Goal: Transaction & Acquisition: Purchase product/service

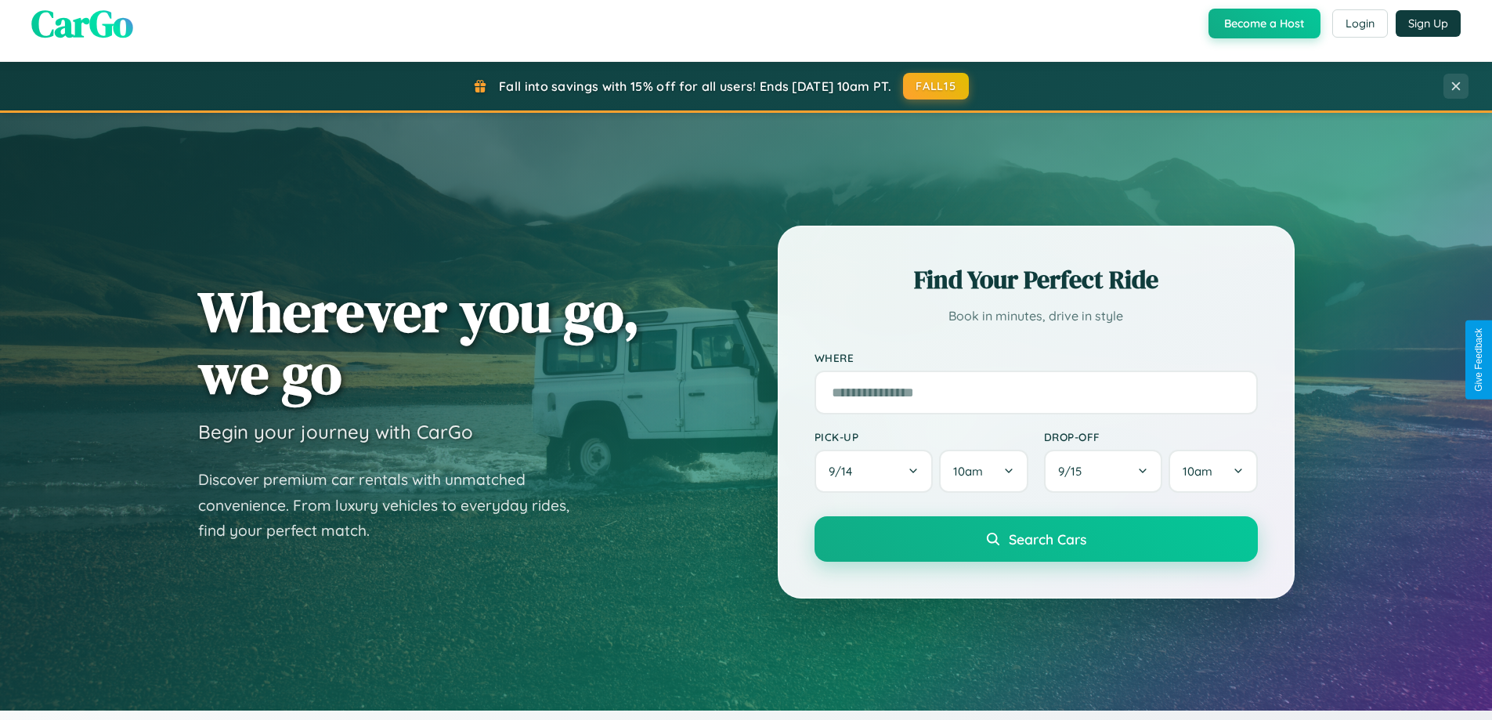
scroll to position [1077, 0]
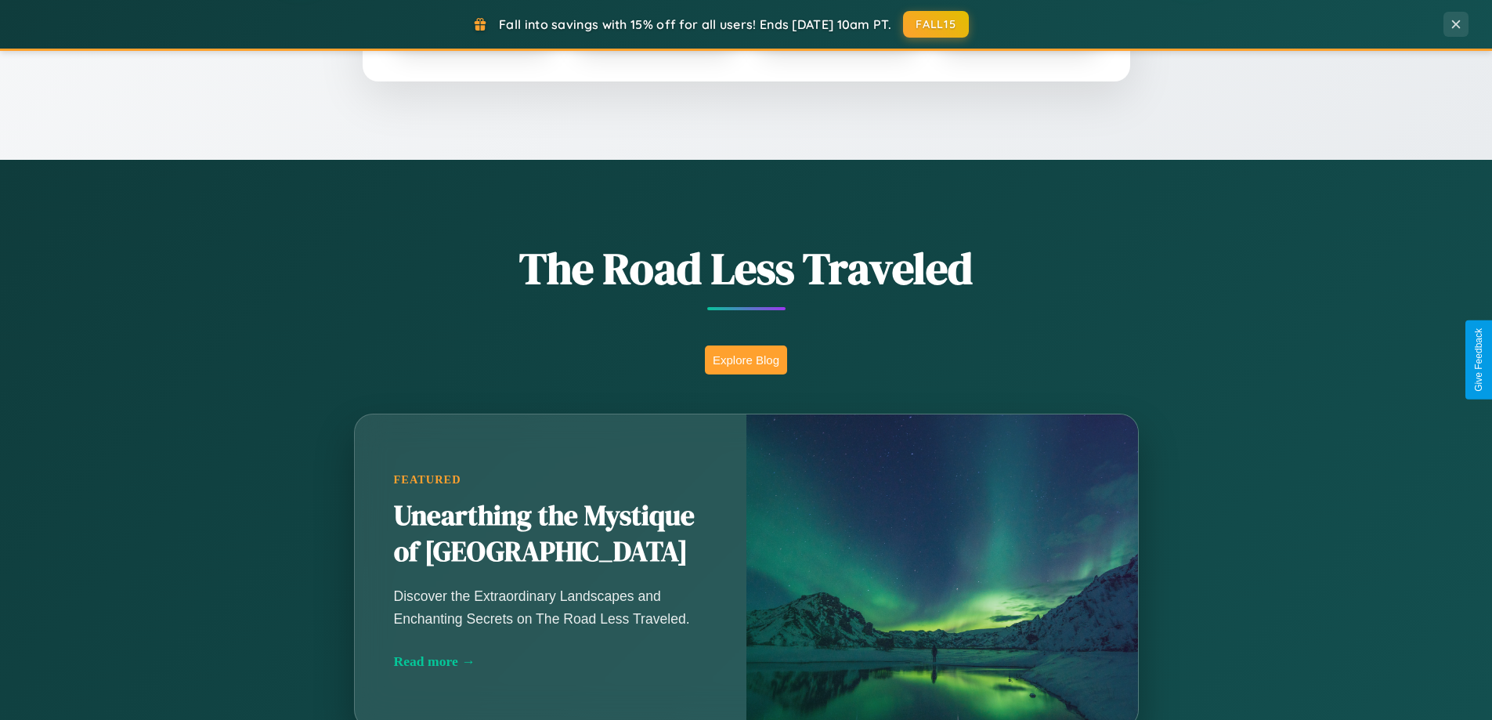
click at [745, 359] on button "Explore Blog" at bounding box center [746, 359] width 82 height 29
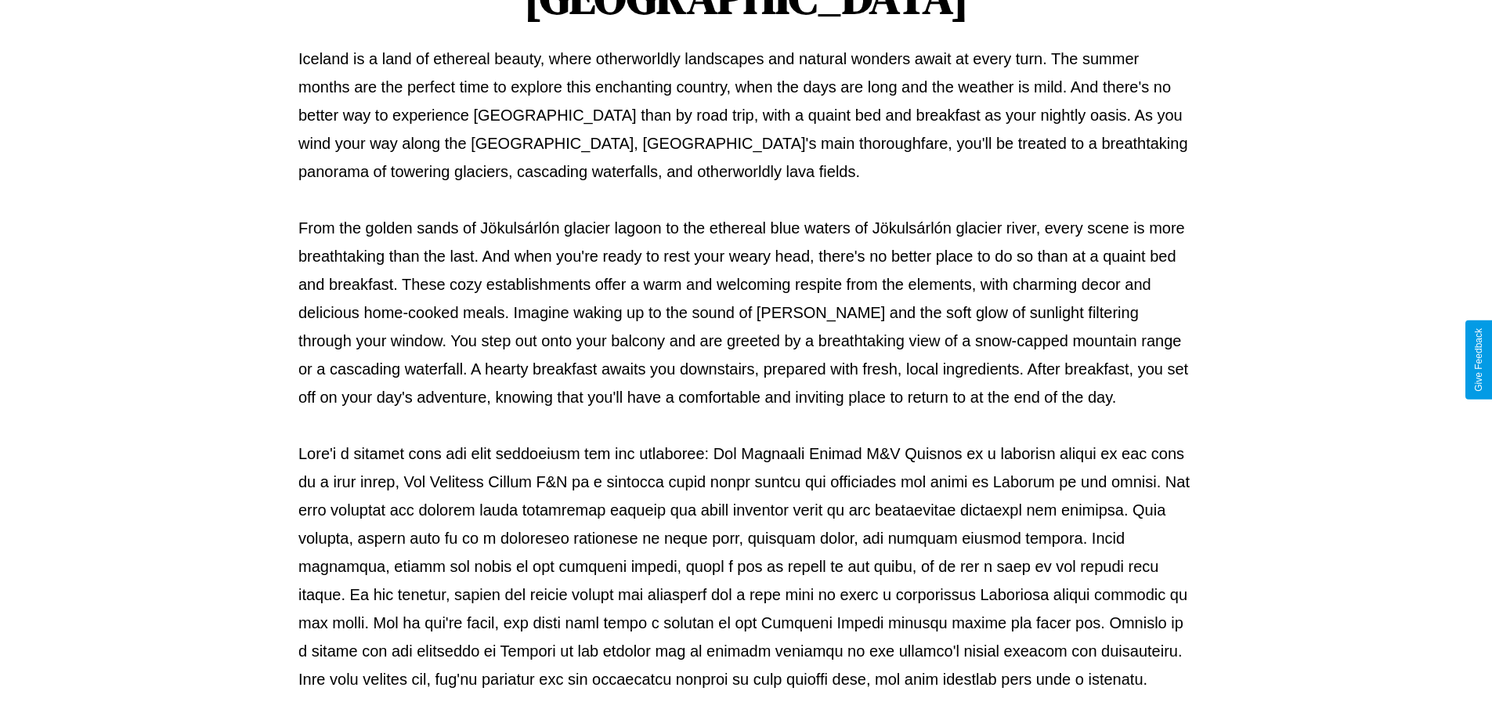
scroll to position [507, 0]
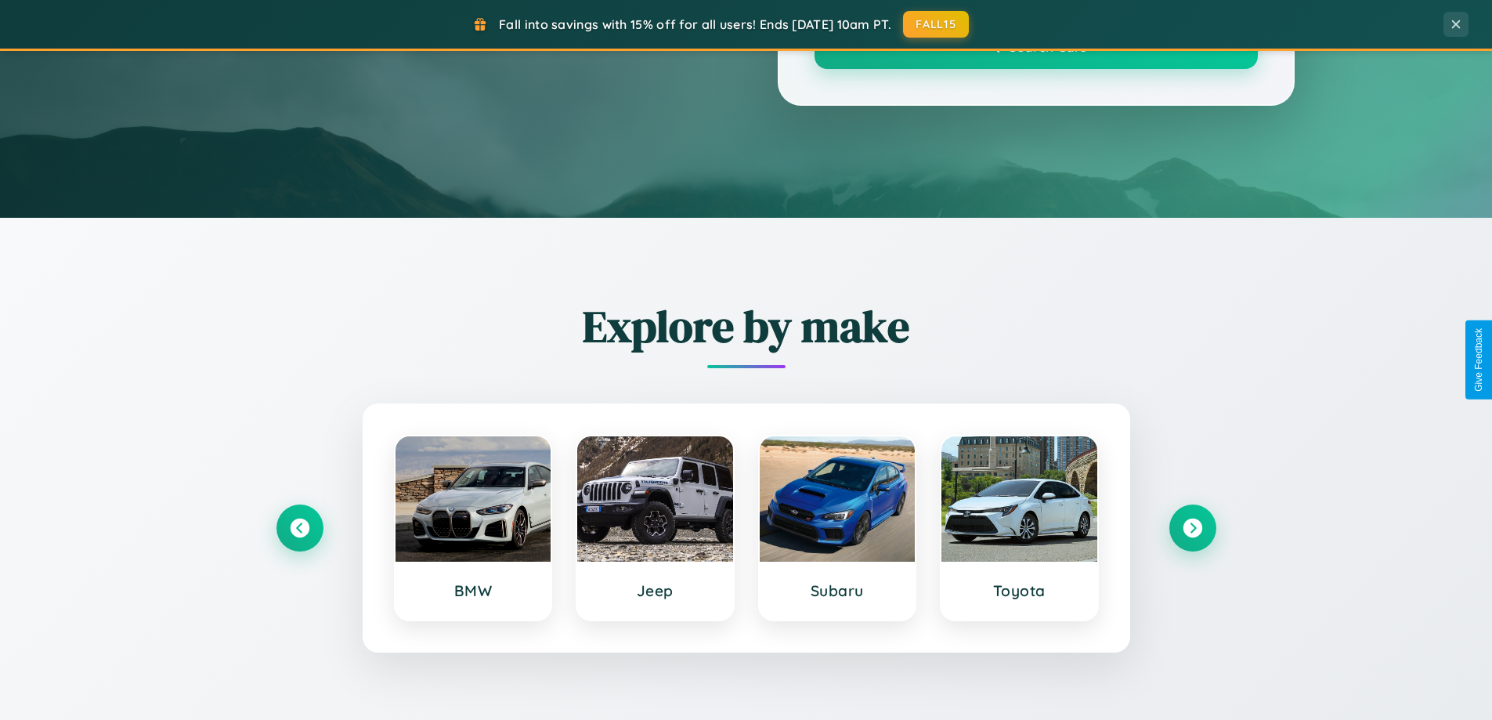
scroll to position [1077, 0]
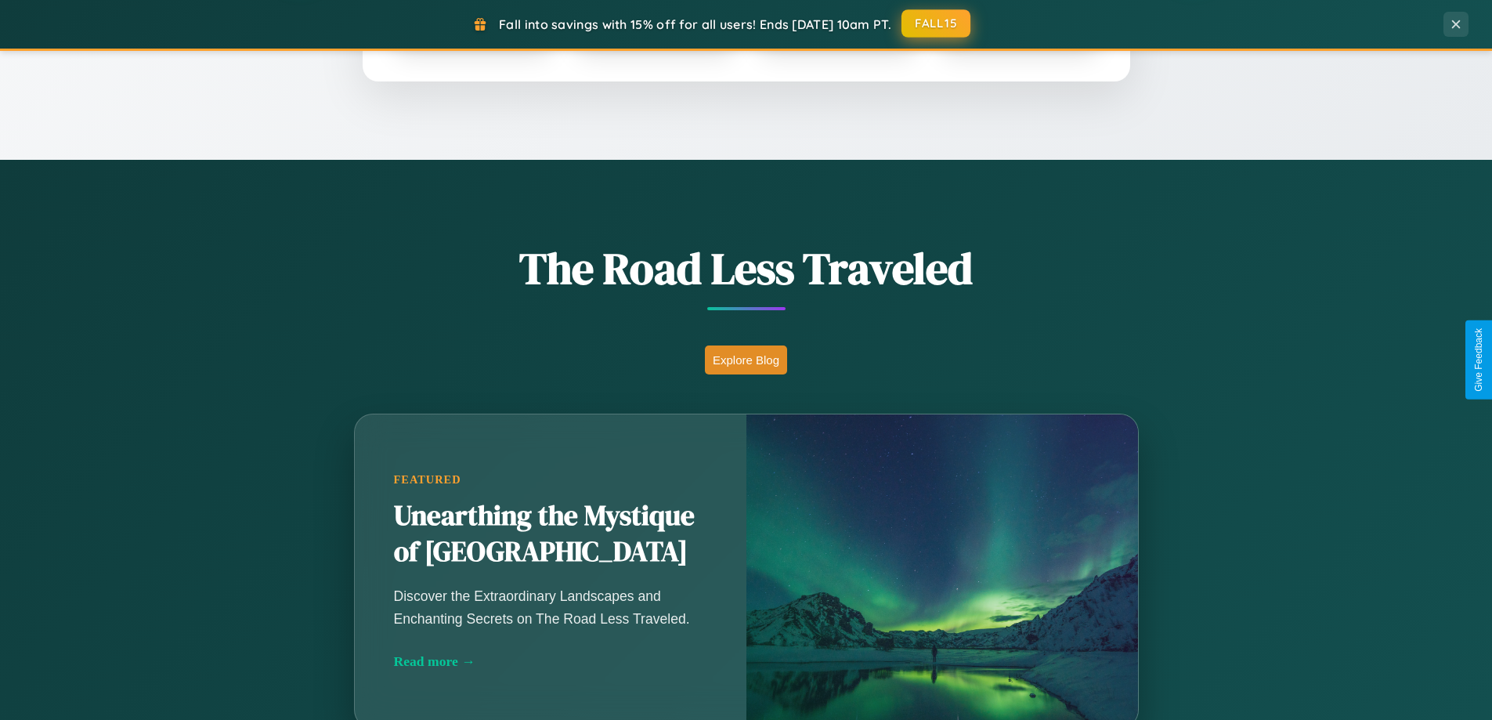
click at [936, 23] on button "FALL15" at bounding box center [935, 23] width 69 height 28
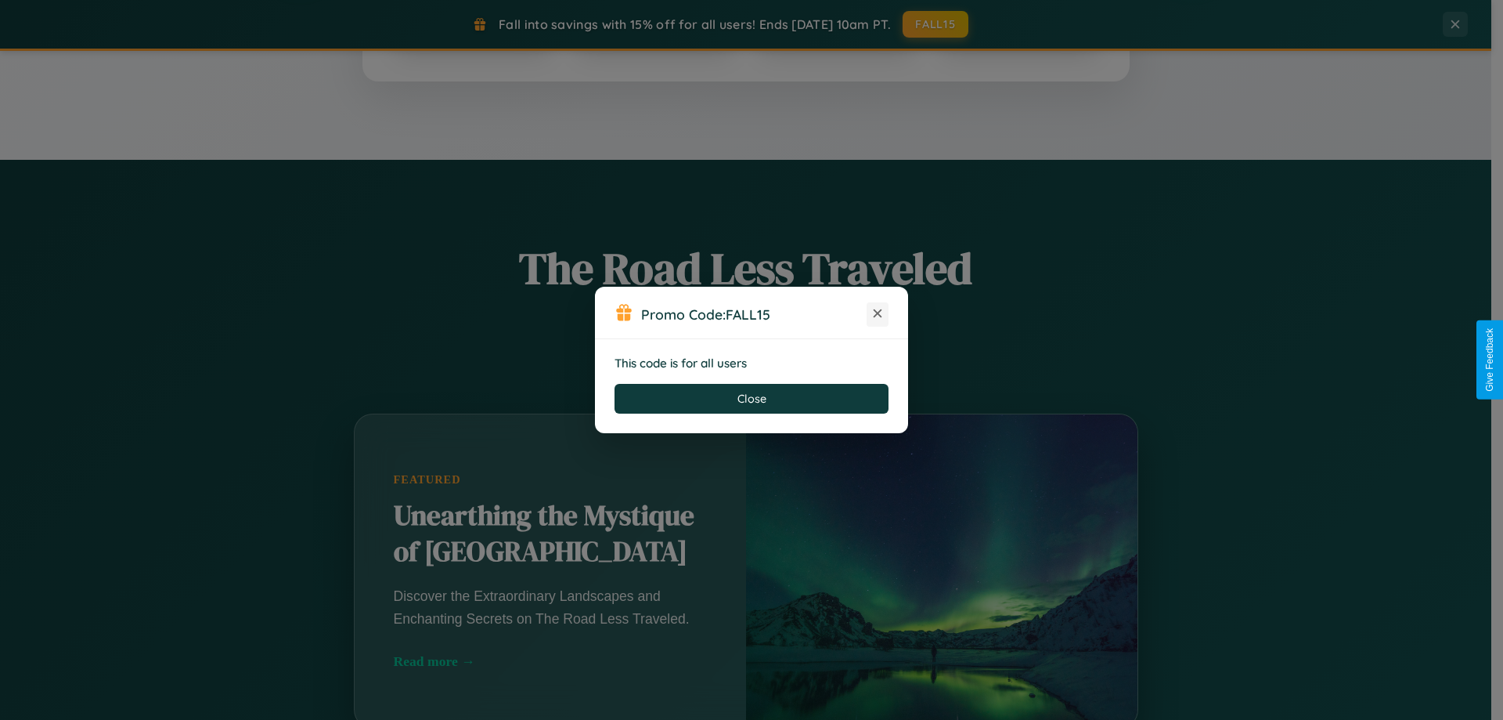
click at [878, 314] on icon at bounding box center [878, 313] width 16 height 16
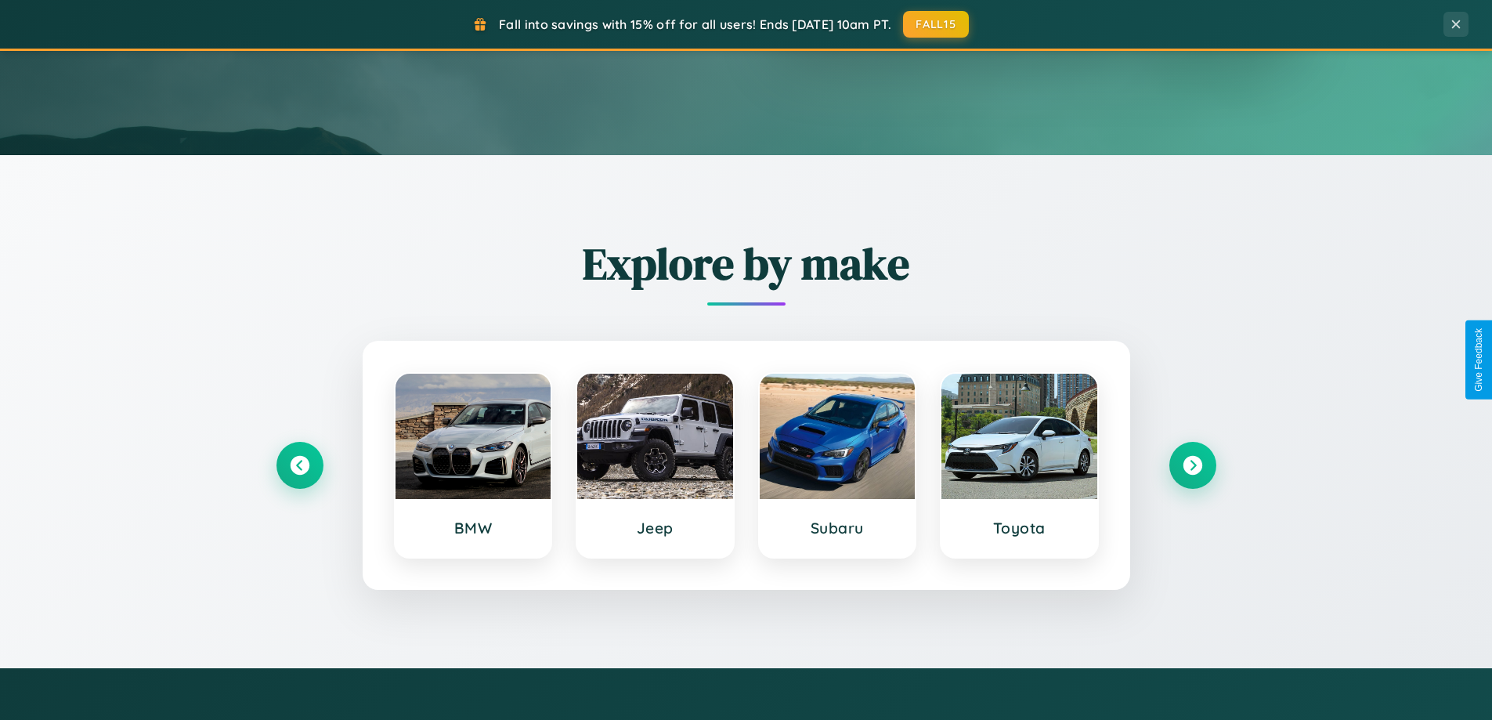
scroll to position [46, 0]
